Goal: Information Seeking & Learning: Learn about a topic

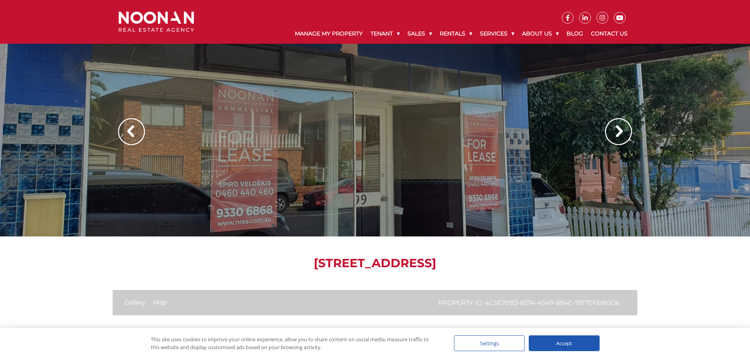
click at [621, 137] on img at bounding box center [618, 131] width 27 height 27
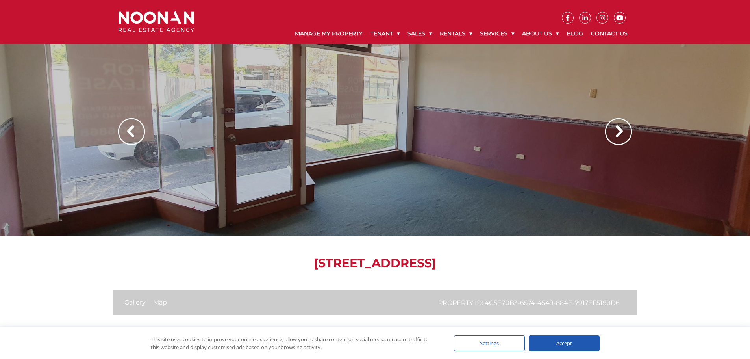
click at [620, 137] on img at bounding box center [618, 131] width 27 height 27
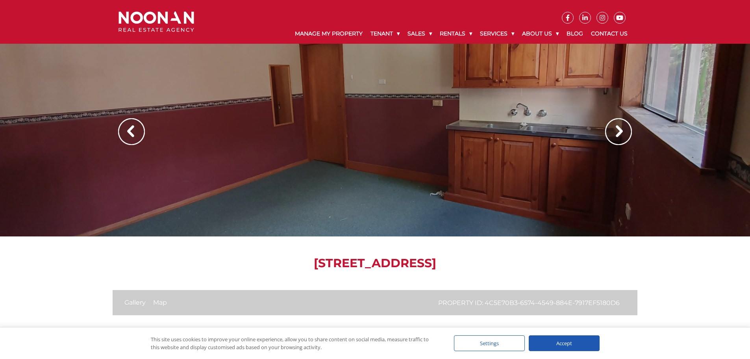
click at [620, 137] on img at bounding box center [618, 131] width 27 height 27
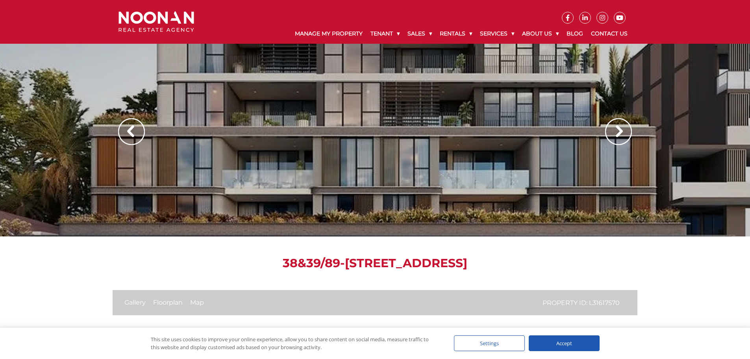
click at [617, 131] on img at bounding box center [618, 131] width 27 height 27
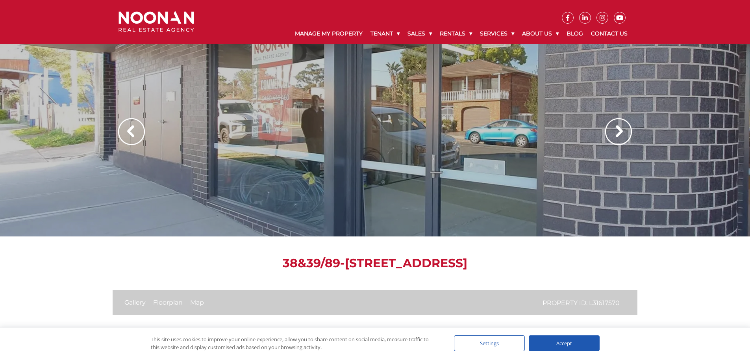
click at [617, 131] on img at bounding box center [618, 131] width 27 height 27
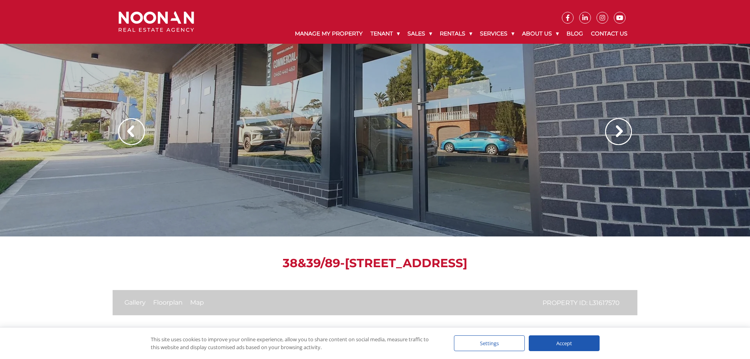
click at [617, 131] on img at bounding box center [618, 131] width 27 height 27
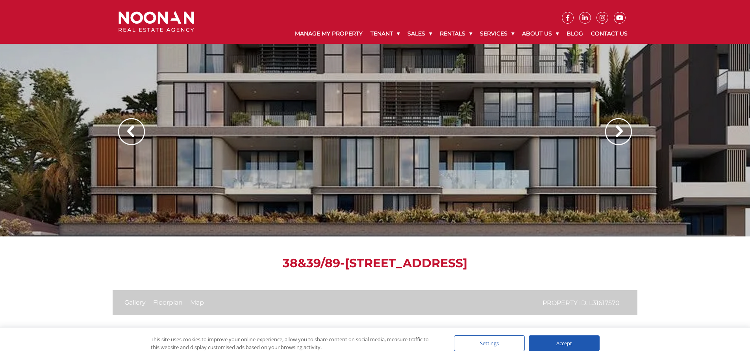
click at [617, 131] on img at bounding box center [618, 131] width 27 height 27
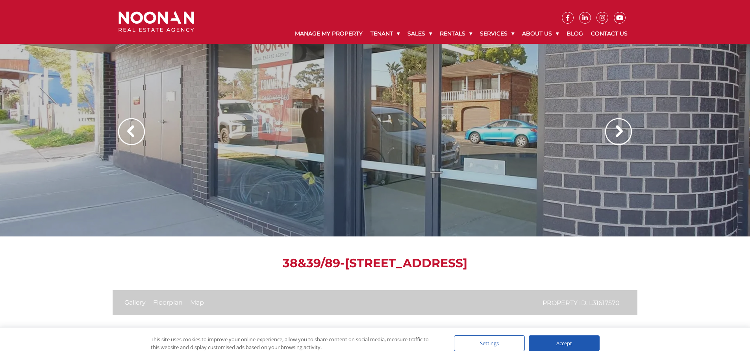
click at [617, 131] on img at bounding box center [618, 131] width 27 height 27
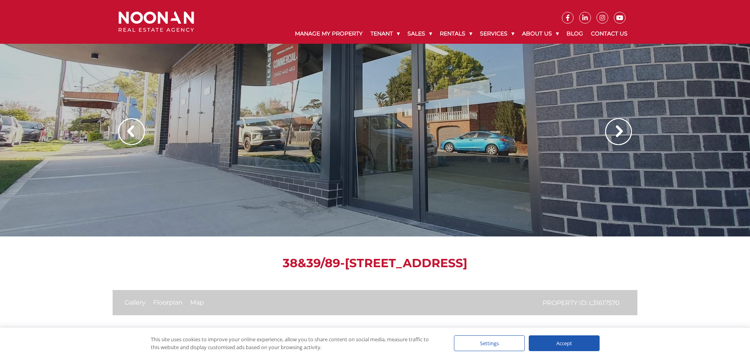
click at [617, 131] on img at bounding box center [618, 131] width 27 height 27
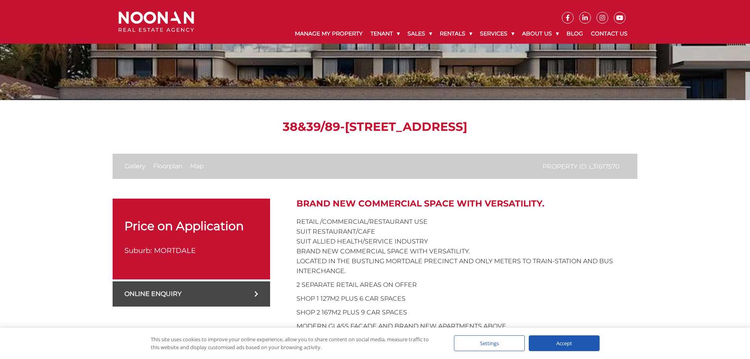
scroll to position [118, 0]
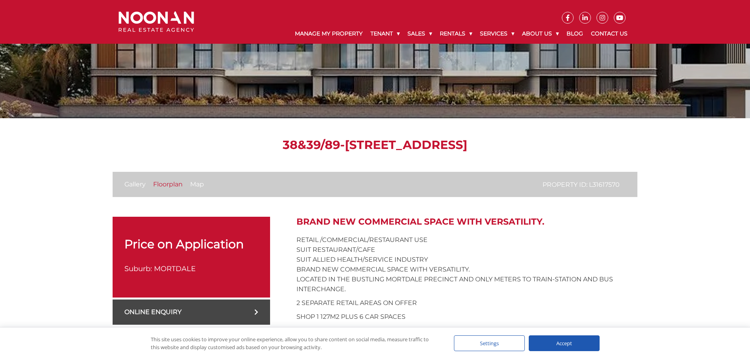
click at [155, 185] on link "Floorplan" at bounding box center [168, 183] width 30 height 7
